Goal: Task Accomplishment & Management: Manage account settings

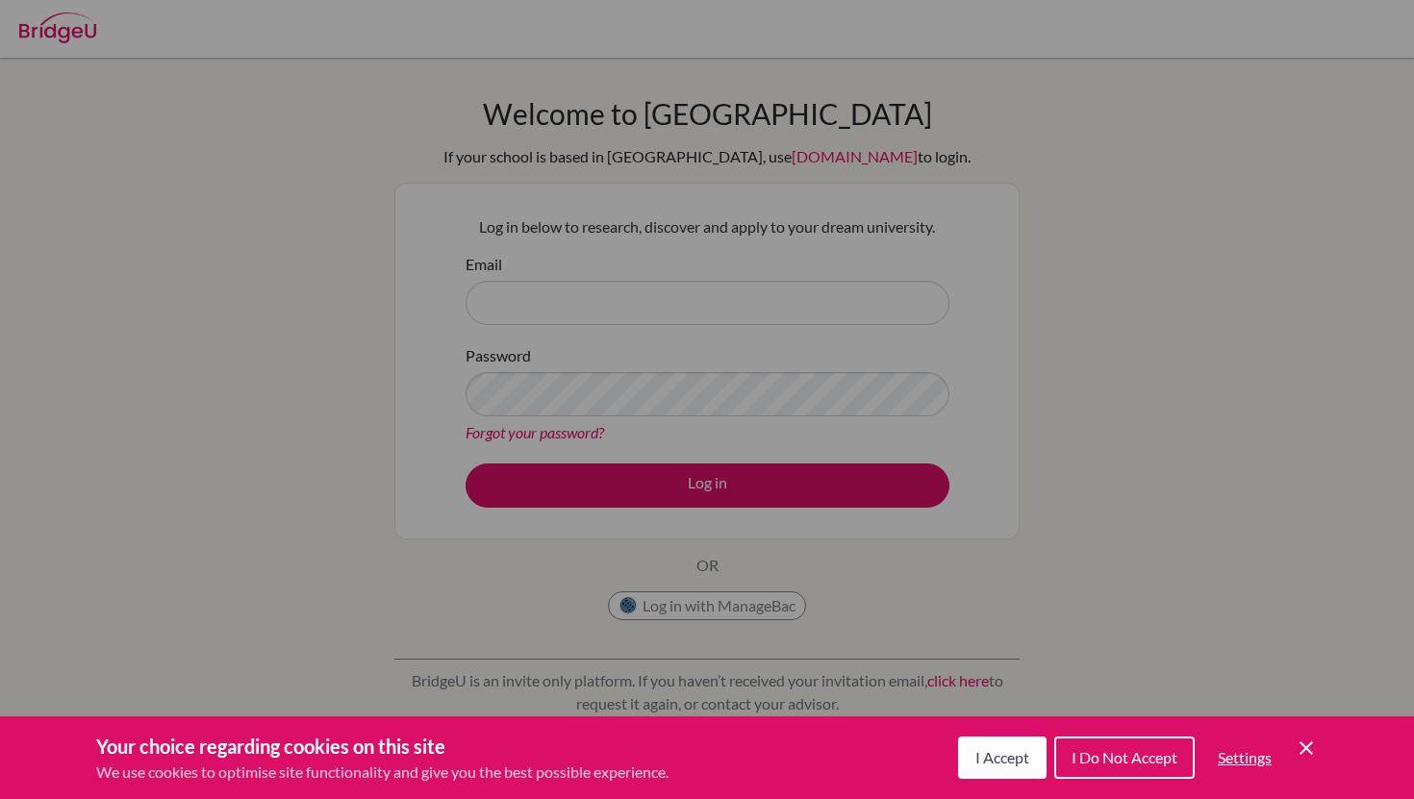
click at [1034, 759] on button "I Accept" at bounding box center [1002, 758] width 89 height 42
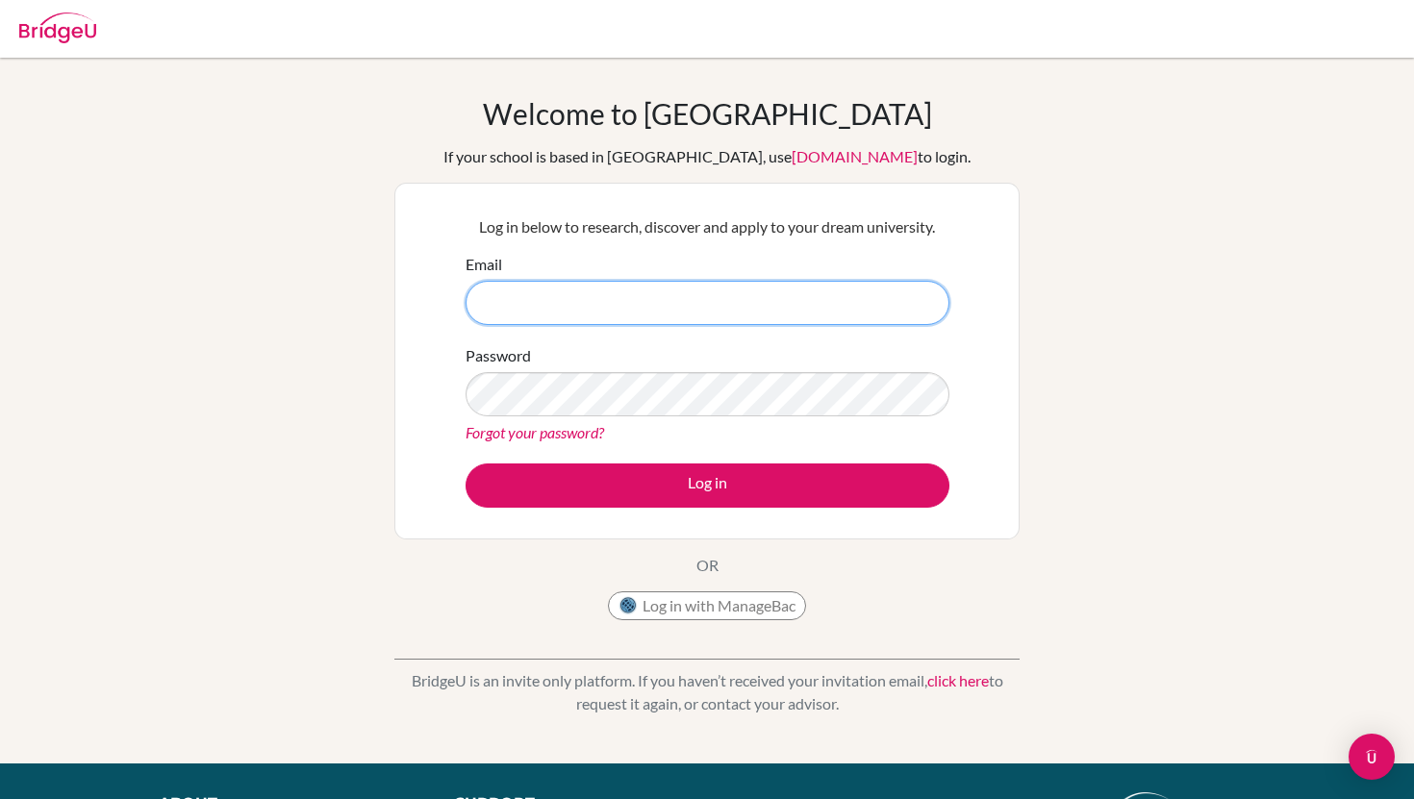
click at [835, 316] on input "Email" at bounding box center [708, 303] width 484 height 44
type input "[EMAIL_ADDRESS][DOMAIN_NAME]"
click at [677, 308] on input "[EMAIL_ADDRESS][DOMAIN_NAME]" at bounding box center [708, 303] width 484 height 44
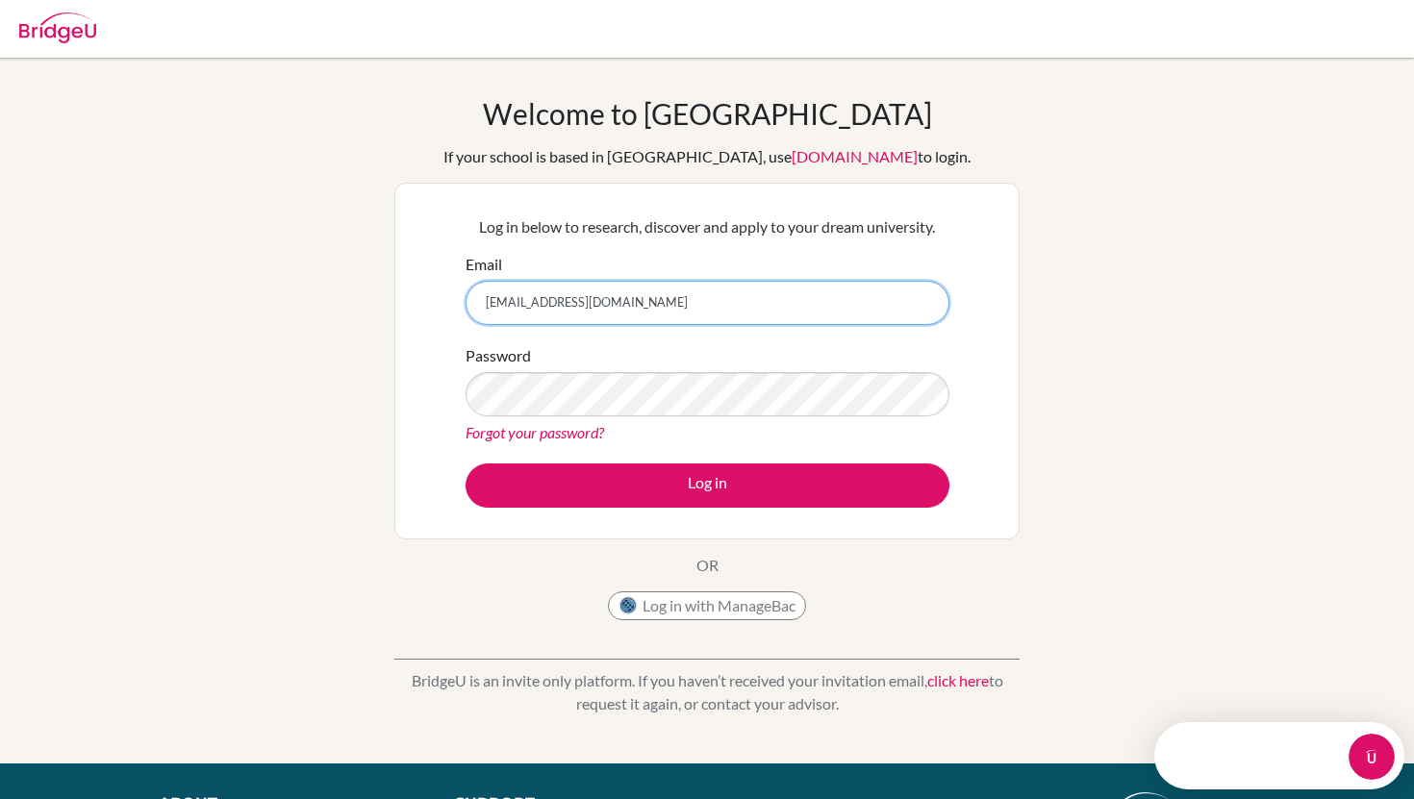
click at [677, 308] on input "[EMAIL_ADDRESS][DOMAIN_NAME]" at bounding box center [708, 303] width 484 height 44
drag, startPoint x: 677, startPoint y: 308, endPoint x: 359, endPoint y: 308, distance: 318.4
click at [359, 308] on div "Welcome to BridgeU If your school is based in China, use app.bridge-u.com.cn to…" at bounding box center [707, 410] width 1414 height 629
click at [502, 303] on input "Email" at bounding box center [708, 303] width 484 height 44
click at [662, 302] on input "Email" at bounding box center [708, 303] width 484 height 44
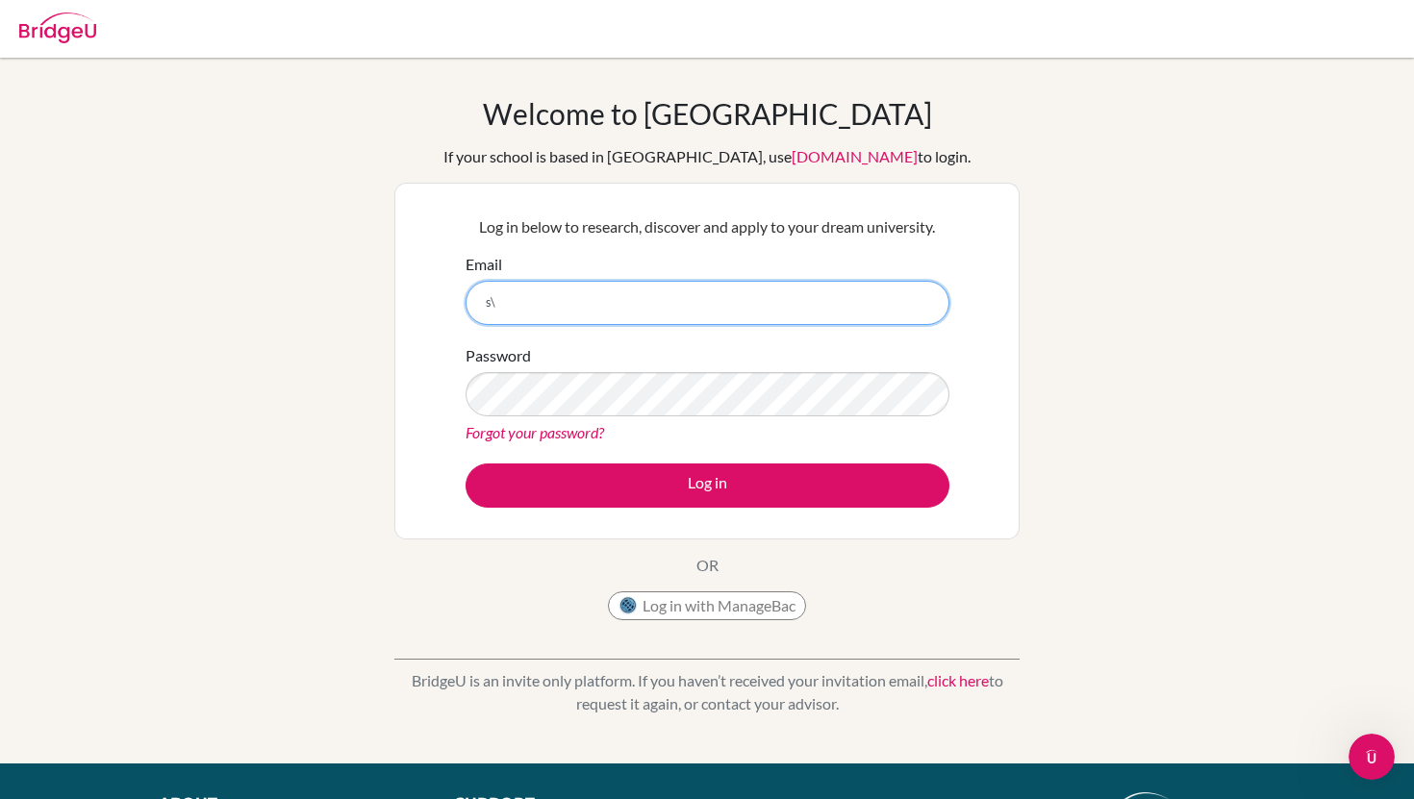
type input "s"
click at [534, 298] on input "Email" at bounding box center [708, 303] width 484 height 44
paste input "[EMAIL_ADDRESS][DOMAIN_NAME]"
type input "[EMAIL_ADDRESS][DOMAIN_NAME]"
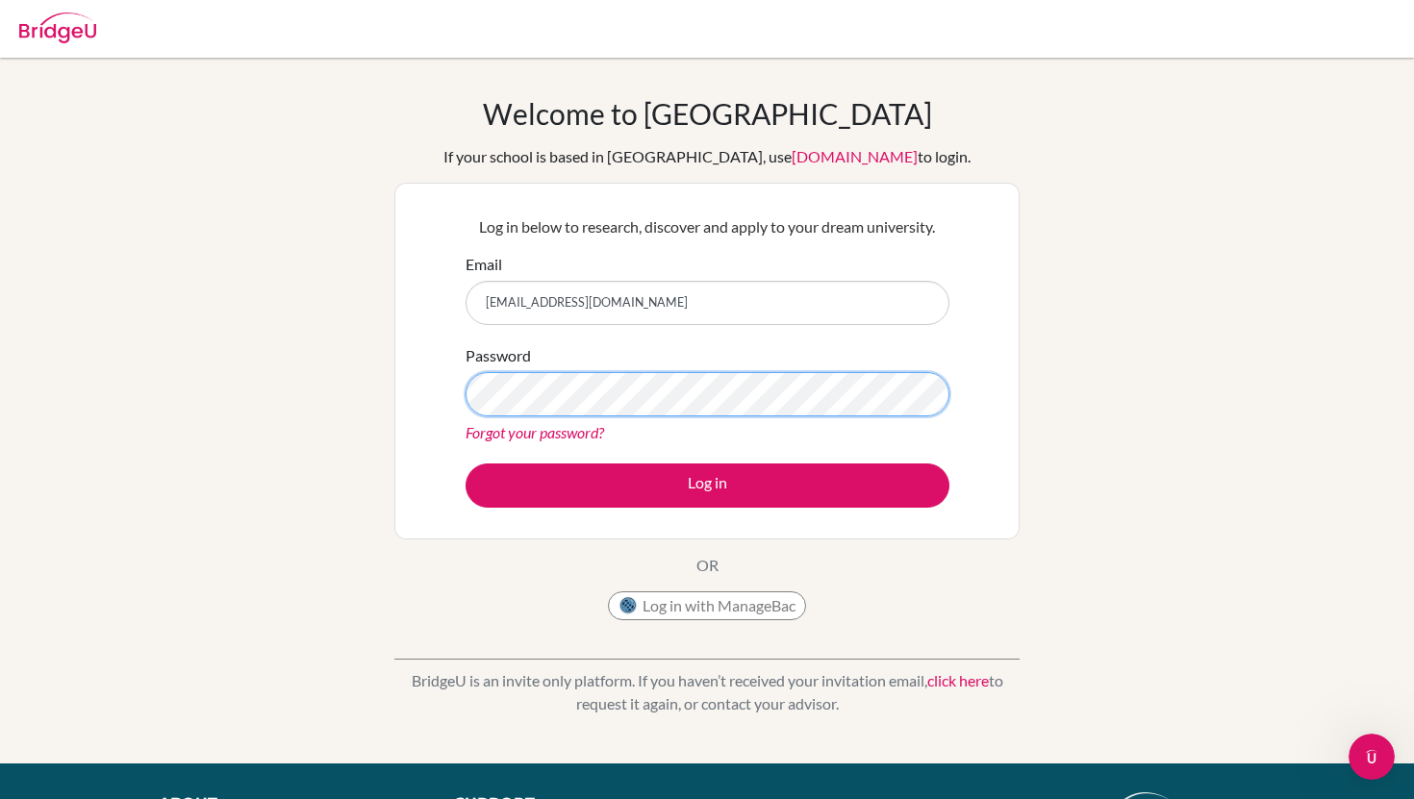
click at [466, 464] on button "Log in" at bounding box center [708, 486] width 484 height 44
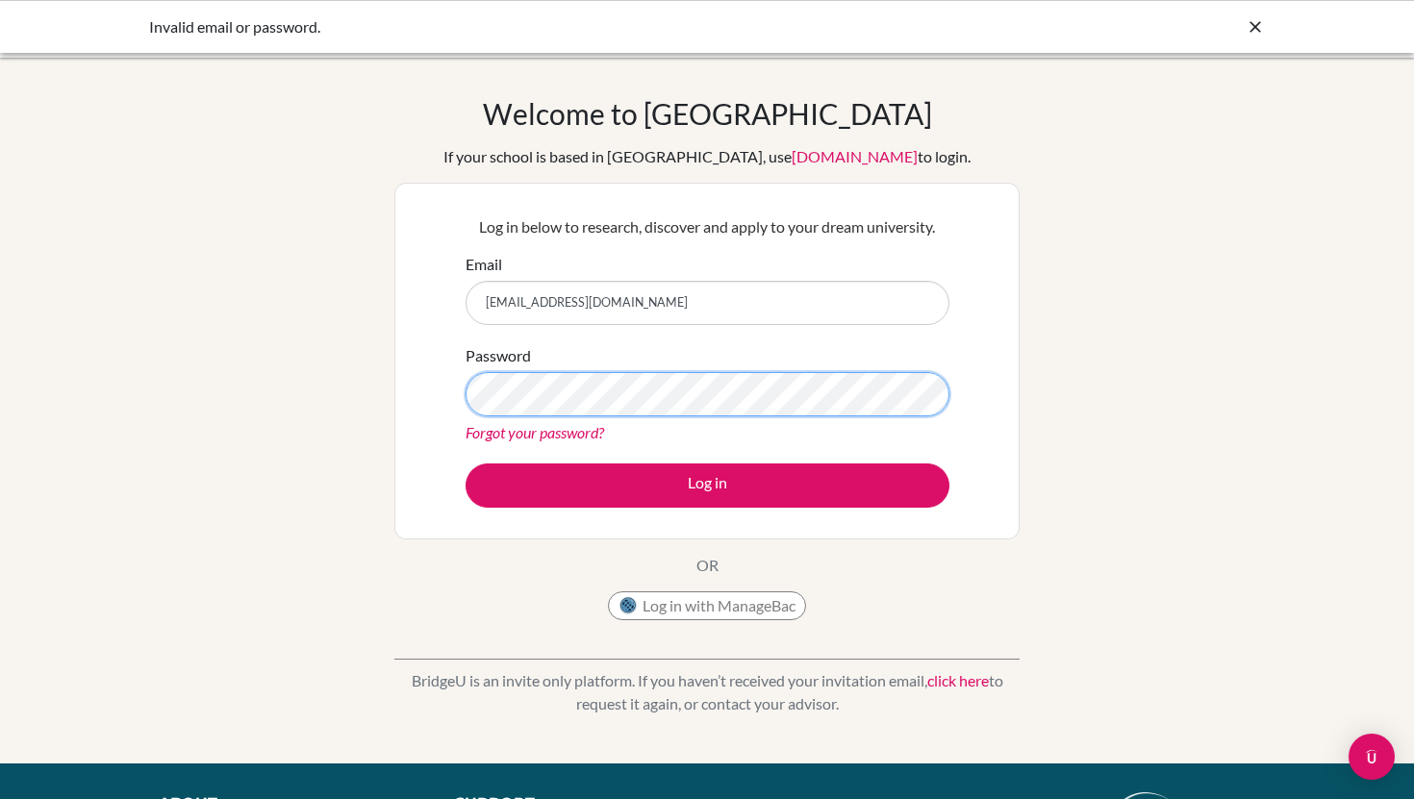
click at [466, 464] on button "Log in" at bounding box center [708, 486] width 484 height 44
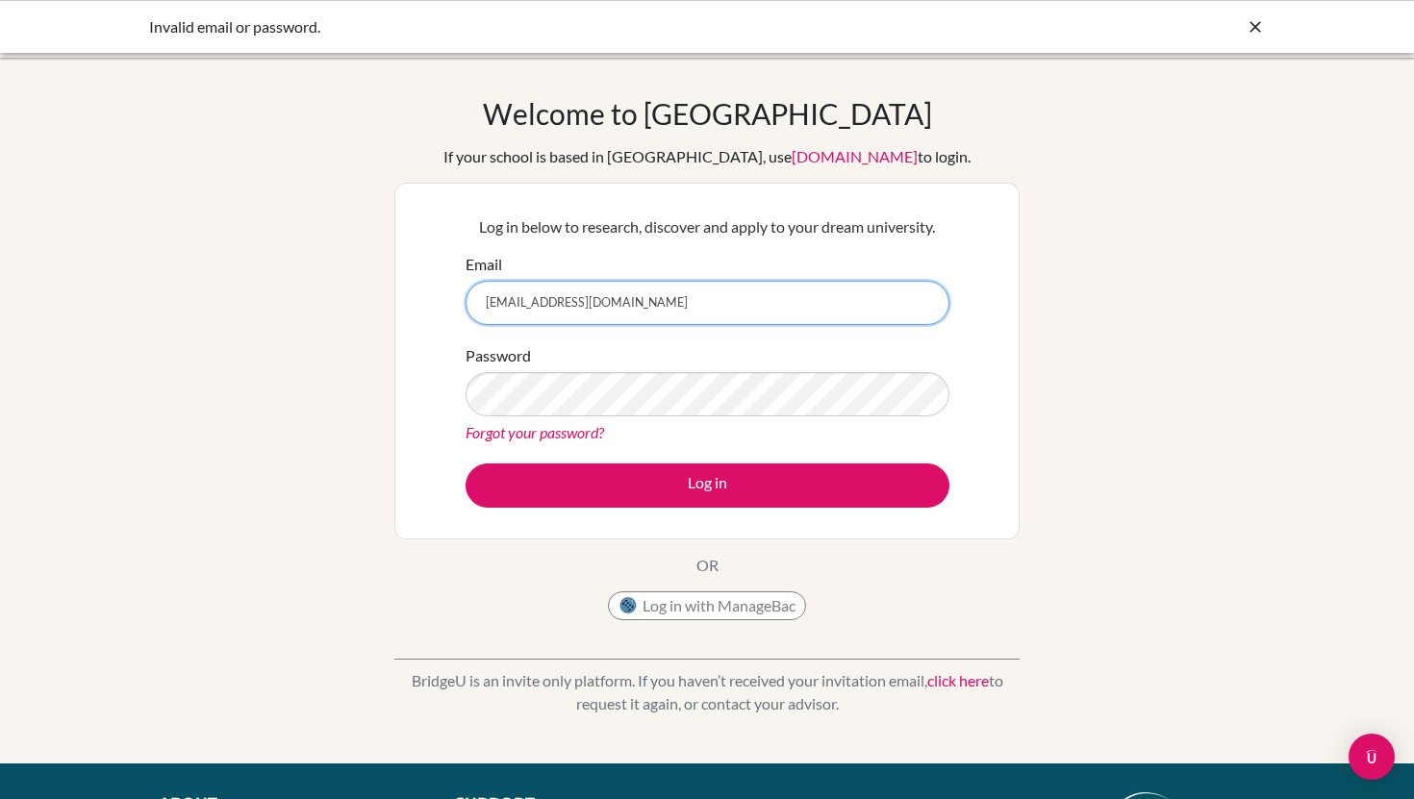
drag, startPoint x: 674, startPoint y: 298, endPoint x: 430, endPoint y: 298, distance: 244.4
click at [430, 298] on div "Log in below to research, discover and apply to your dream university. Email [E…" at bounding box center [706, 361] width 625 height 357
click at [567, 303] on input "Email" at bounding box center [708, 303] width 484 height 44
type input "[EMAIL_ADDRESS][DOMAIN_NAME]"
